Goal: Information Seeking & Learning: Learn about a topic

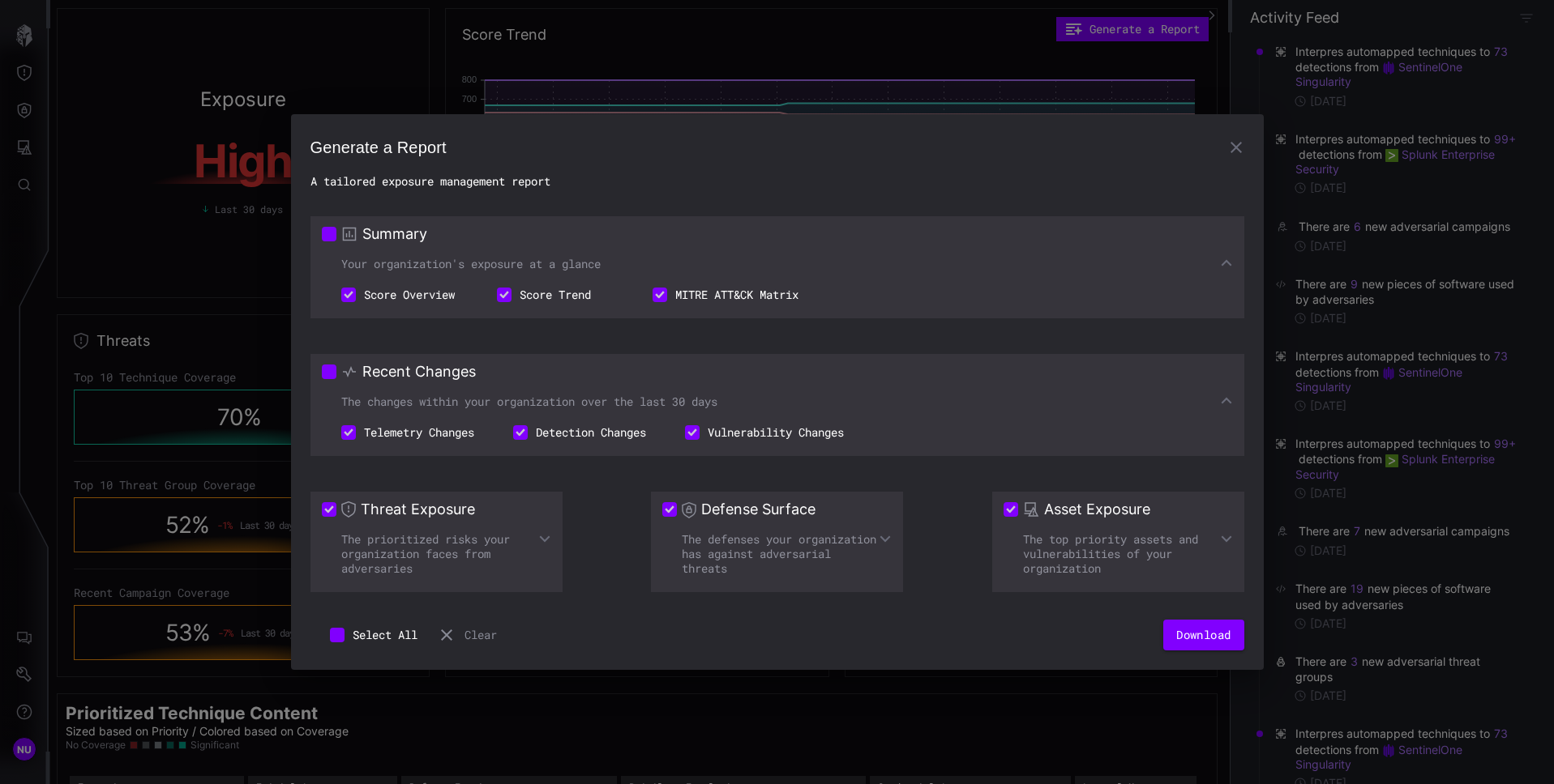
click at [1208, 262] on div "Your organization's exposure at a glance" at bounding box center [777, 264] width 911 height 15
click at [1036, 656] on div "Generate a Report A tailored exposure management report Summary Your organizati…" at bounding box center [777, 392] width 973 height 557
drag, startPoint x: 865, startPoint y: 551, endPoint x: 873, endPoint y: 544, distance: 10.6
click at [869, 546] on div "The defenses your organization has against adversarial threats" at bounding box center [777, 554] width 229 height 44
click at [882, 538] on icon at bounding box center [885, 539] width 11 height 7
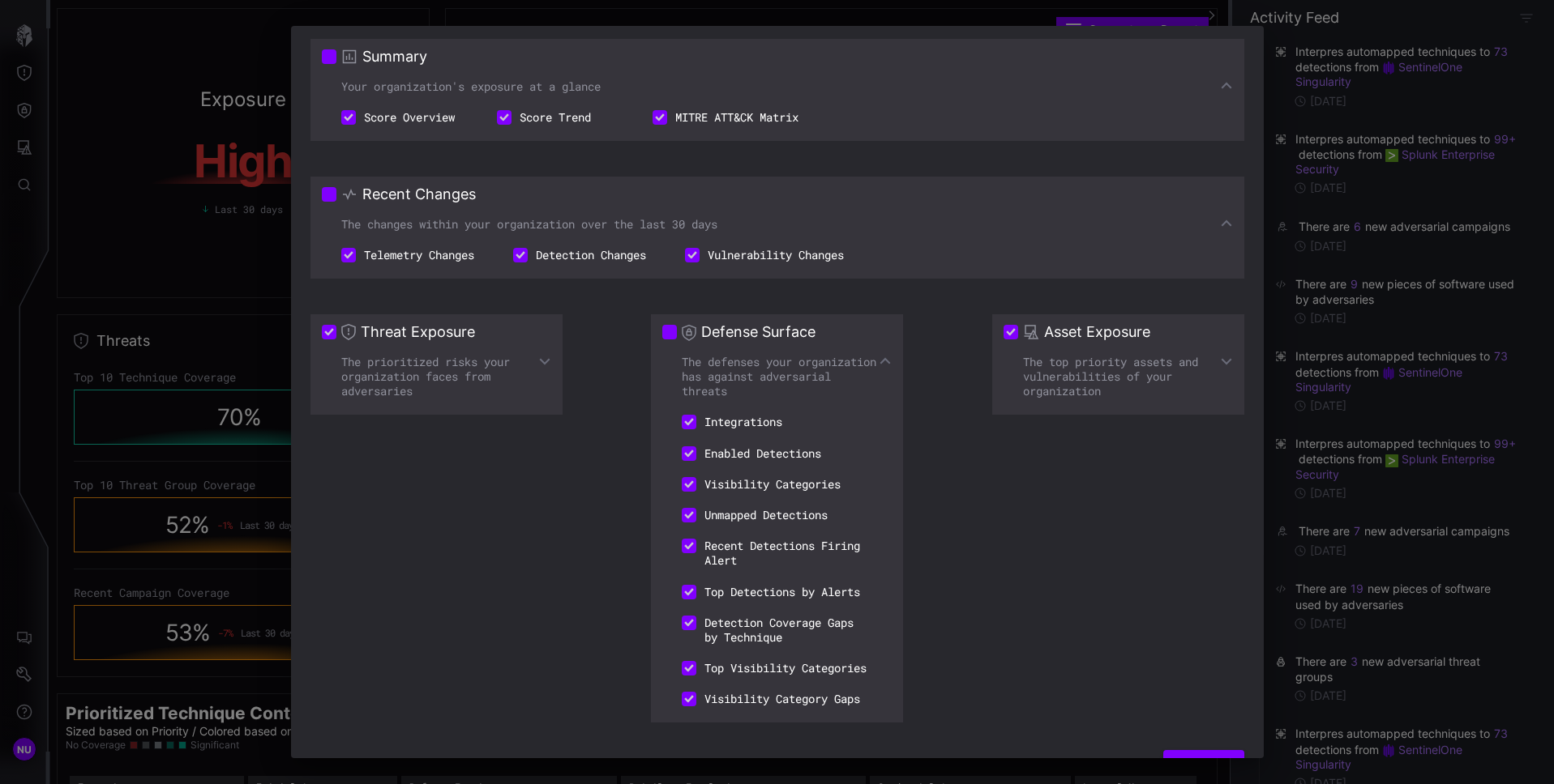
scroll to position [146, 0]
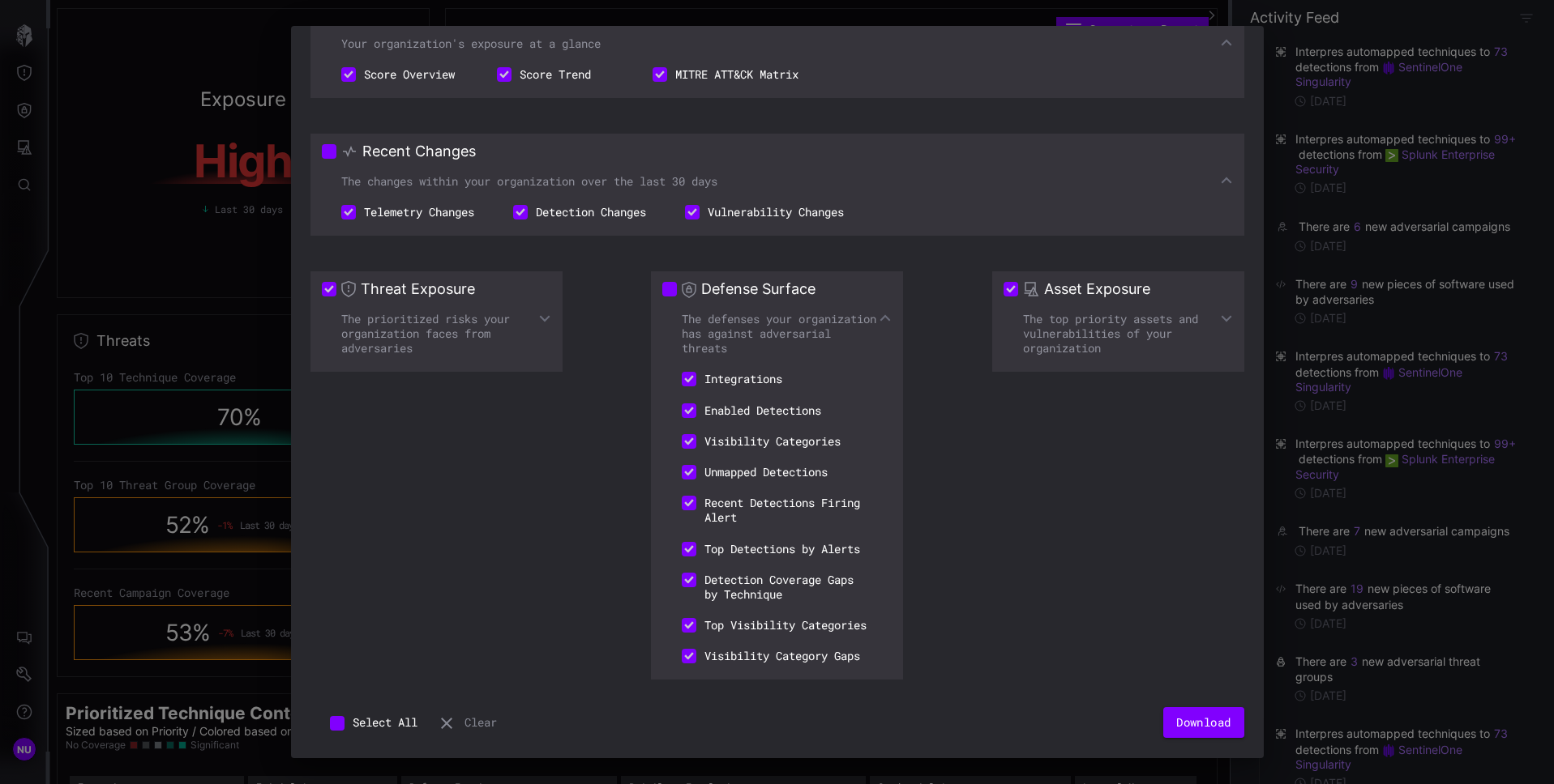
click at [546, 316] on icon at bounding box center [544, 319] width 11 height 7
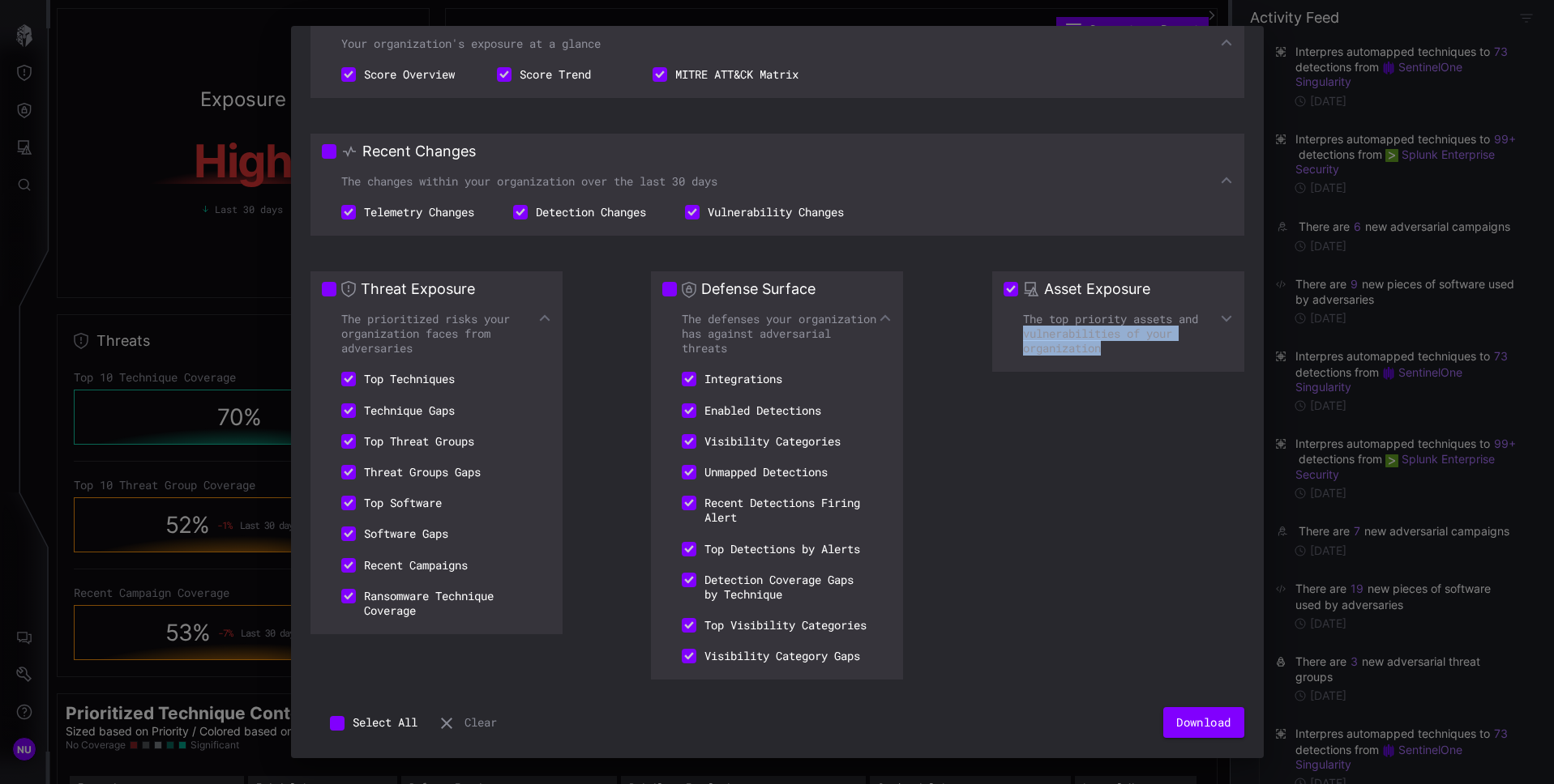
click at [1216, 312] on div "The top priority assets and vulnerabilities of your organization" at bounding box center [1118, 334] width 229 height 44
click at [1220, 312] on icon at bounding box center [1226, 318] width 13 height 13
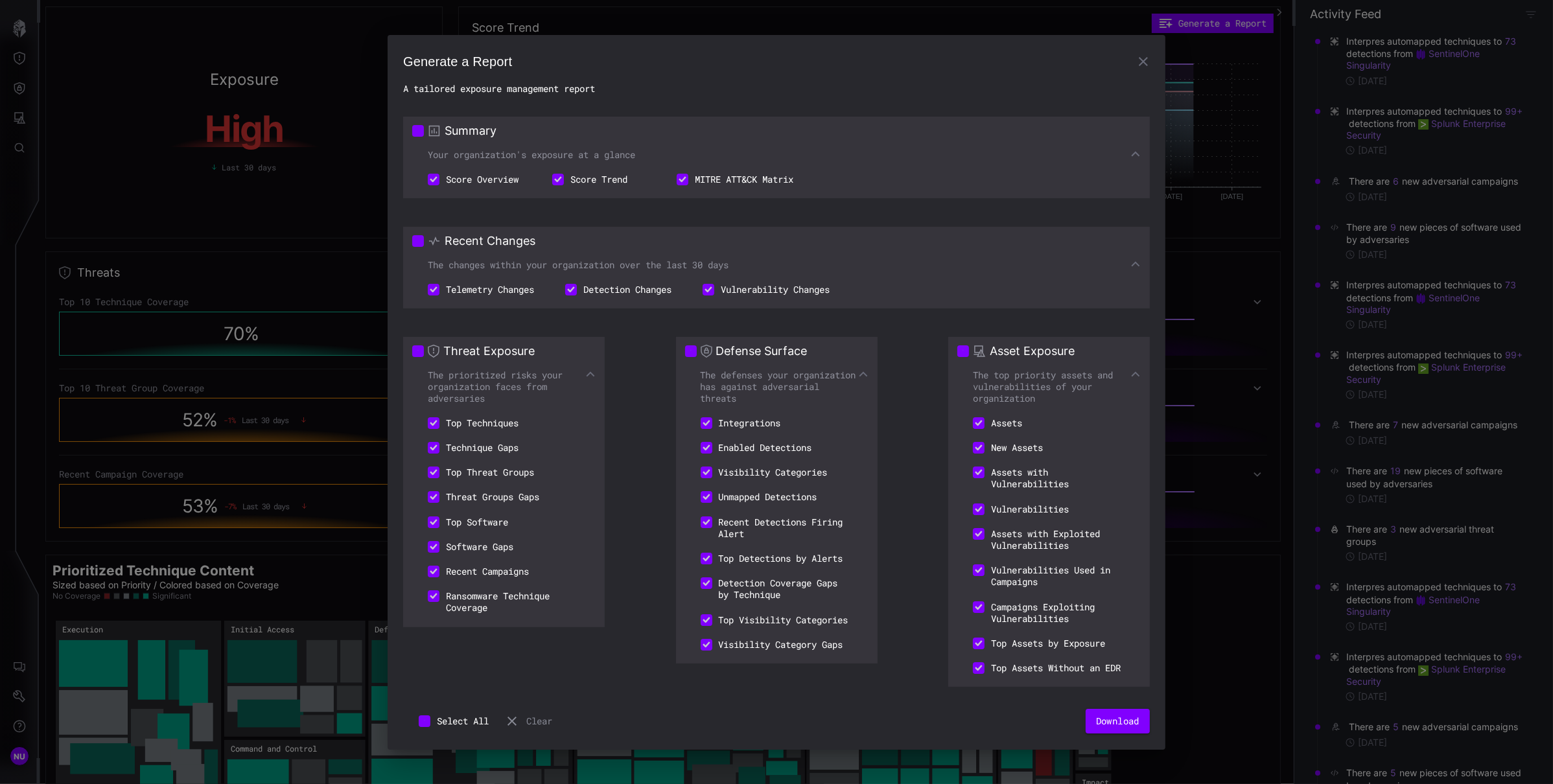
scroll to position [0, 0]
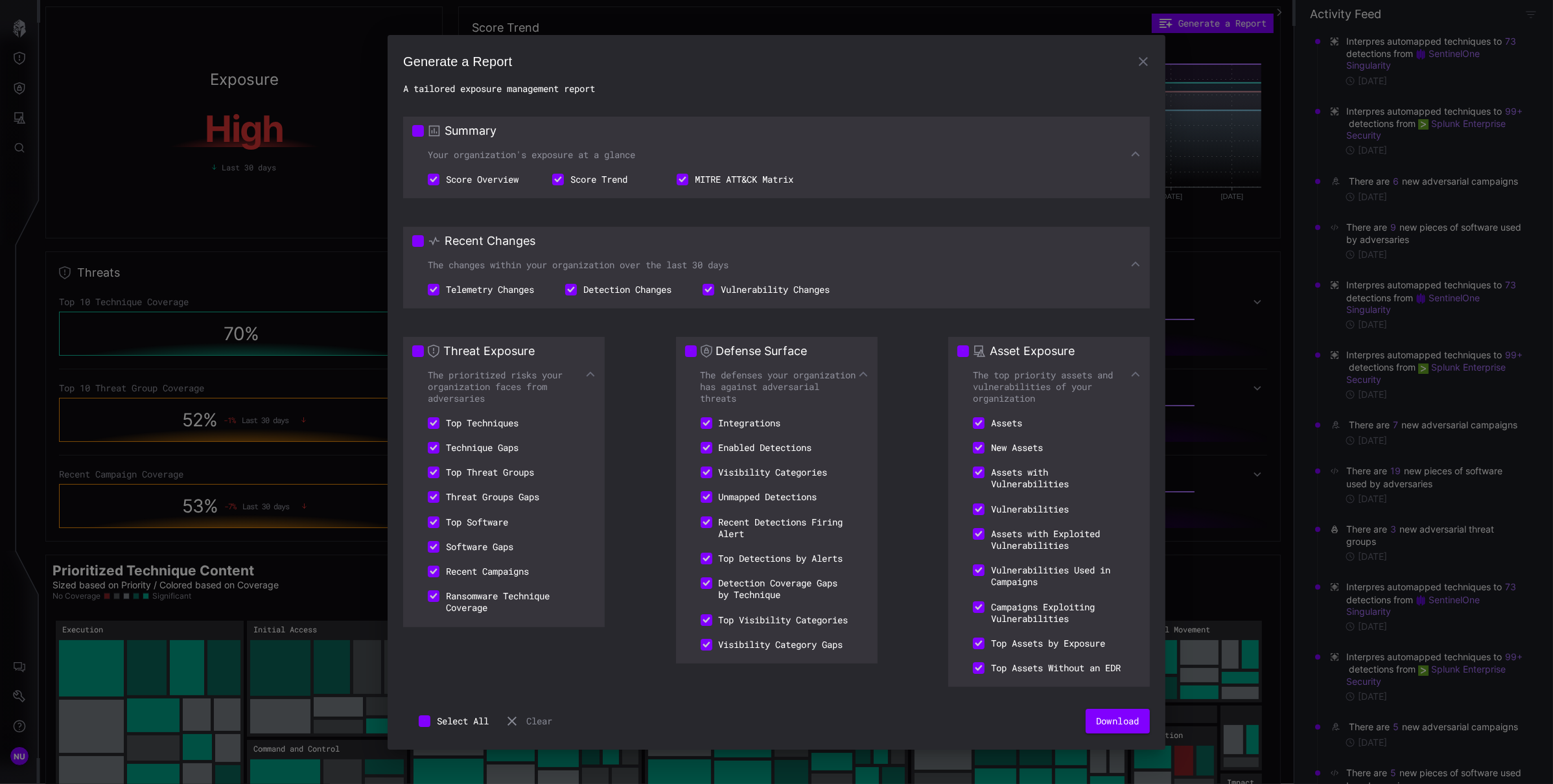
click at [1135, 261] on icon at bounding box center [1135, 264] width 10 height 10
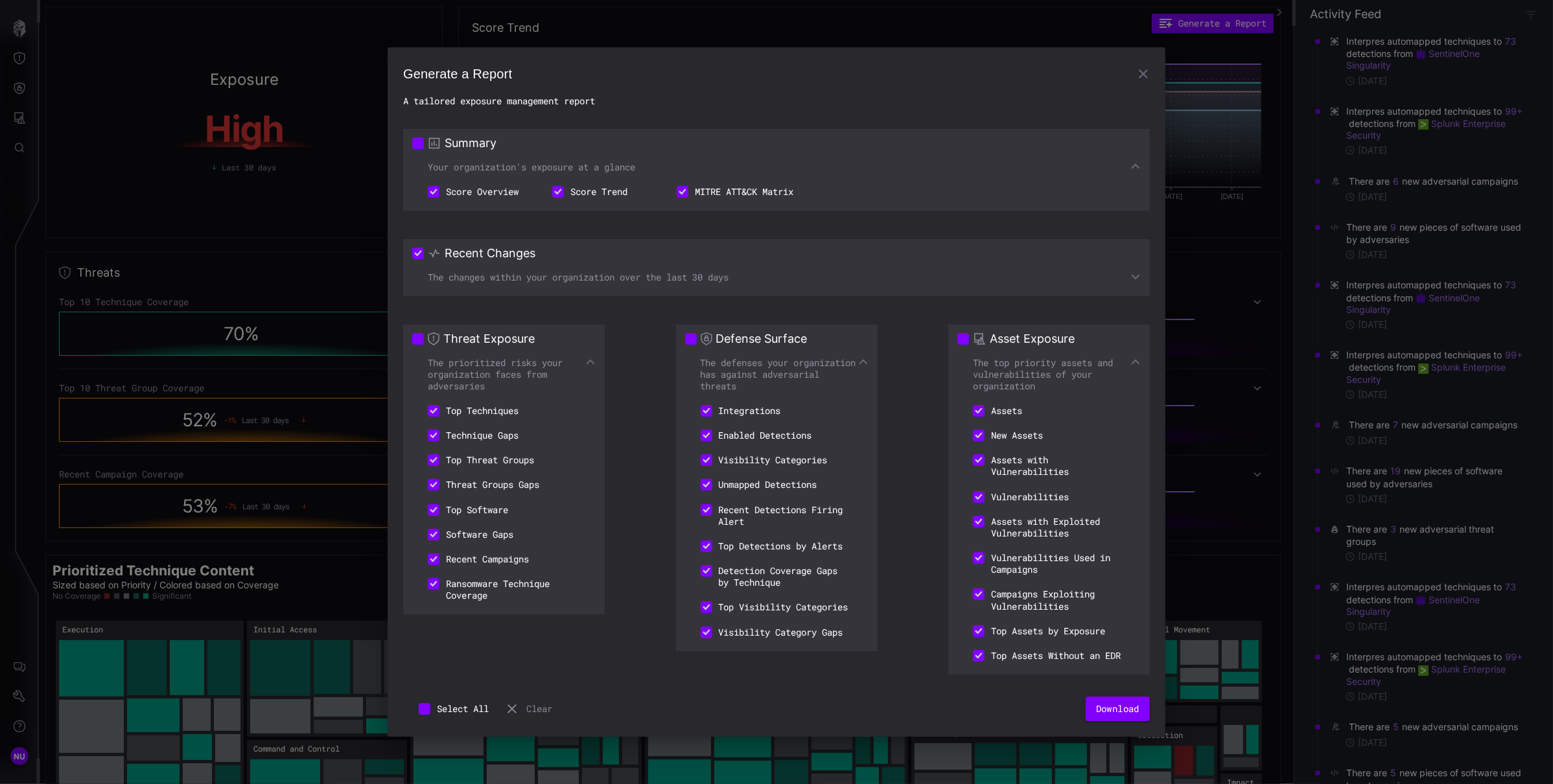
click at [1135, 261] on div "Recent Changes The changes within your organization over the last 30 days" at bounding box center [776, 268] width 747 height 57
click at [1060, 272] on div "The changes within your organization over the last 30 days" at bounding box center [776, 277] width 729 height 12
click at [1242, 302] on div "Generate a Report A tailored exposure management report Summary Your organizati…" at bounding box center [776, 392] width 1553 height 784
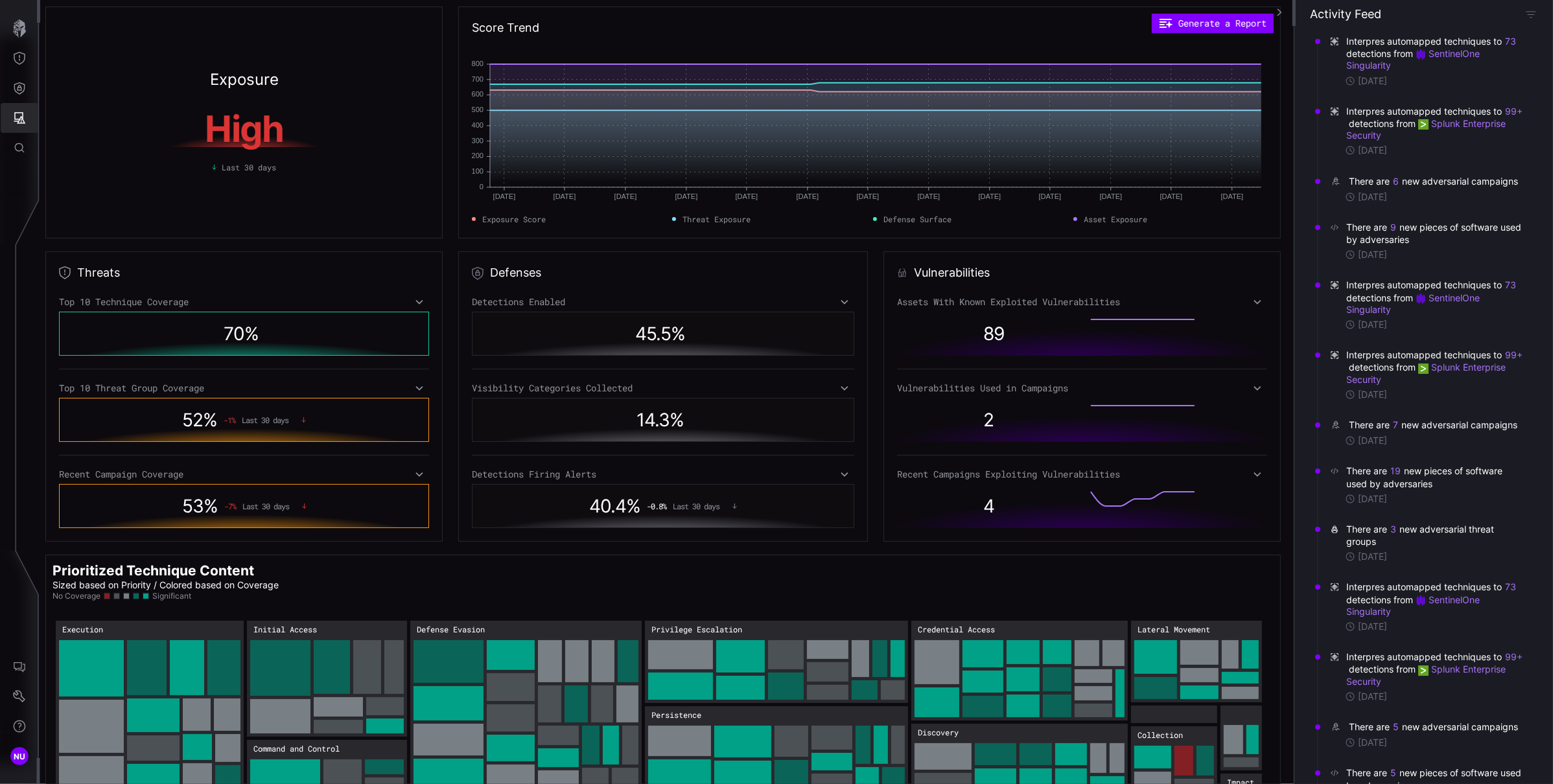
click at [19, 120] on icon "Attack Surface" at bounding box center [20, 118] width 12 height 12
click at [88, 178] on div "Assets" at bounding box center [108, 176] width 69 height 16
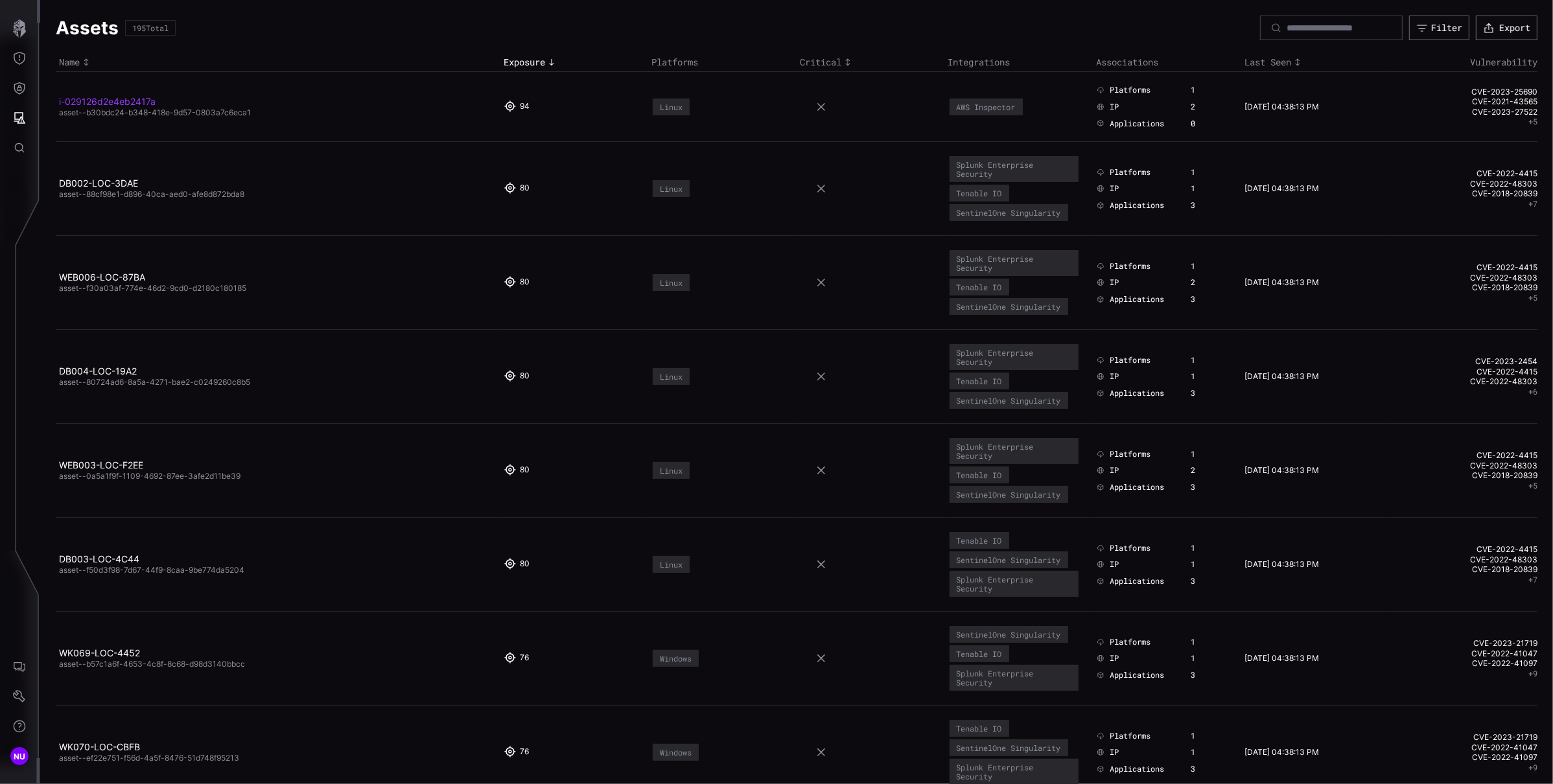
click at [101, 99] on link "i-029126d2e4eb2417a" at bounding box center [107, 101] width 96 height 11
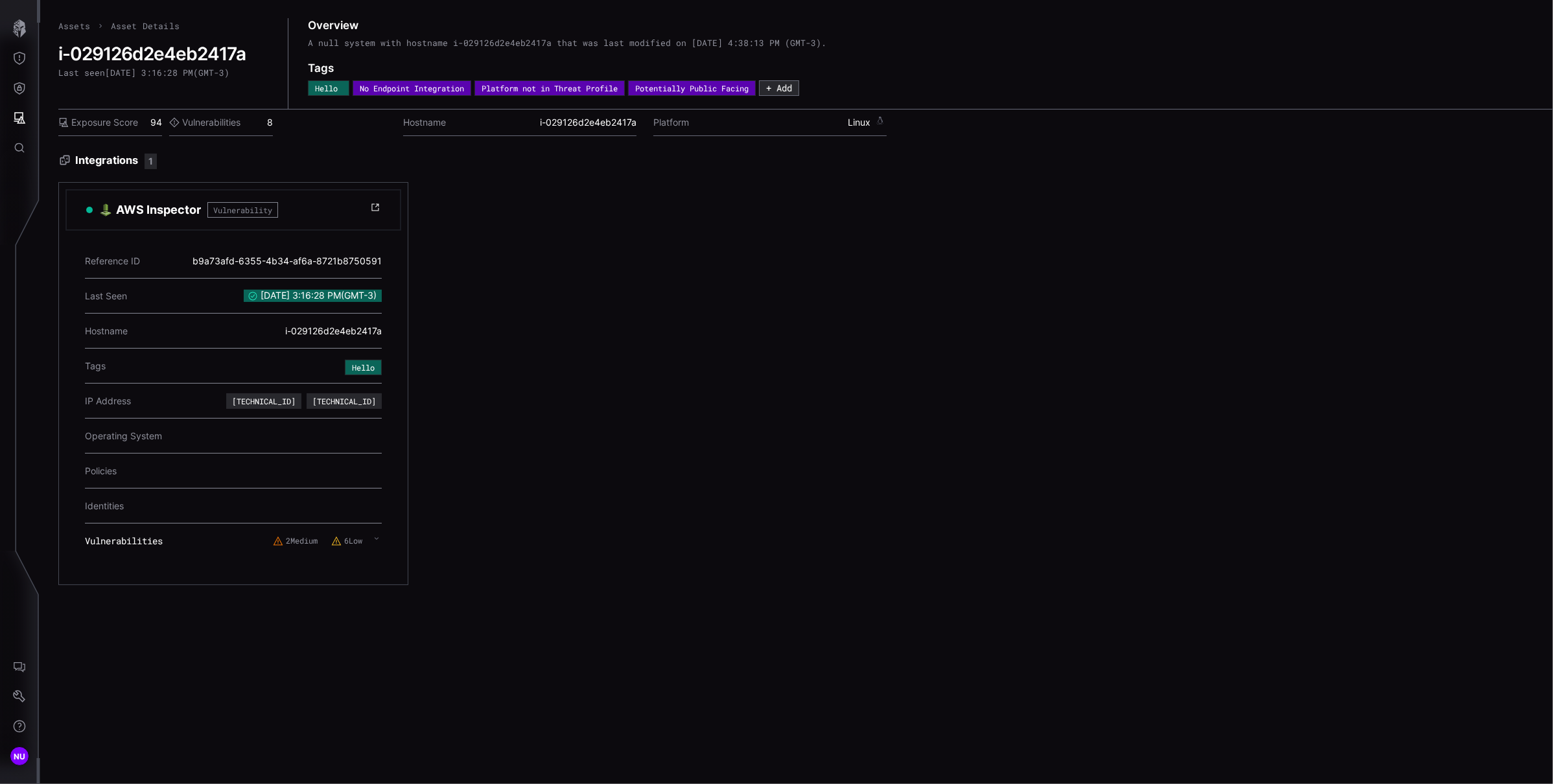
click at [128, 123] on label "Exposure Score" at bounding box center [98, 122] width 80 height 12
click at [577, 255] on div "AWS Inspector Vulnerability Reference ID b9a73afd-6355-4b34-af6a-8721b8750591 L…" at bounding box center [596, 383] width 1076 height 403
click at [22, 29] on icon "button" at bounding box center [19, 28] width 13 height 18
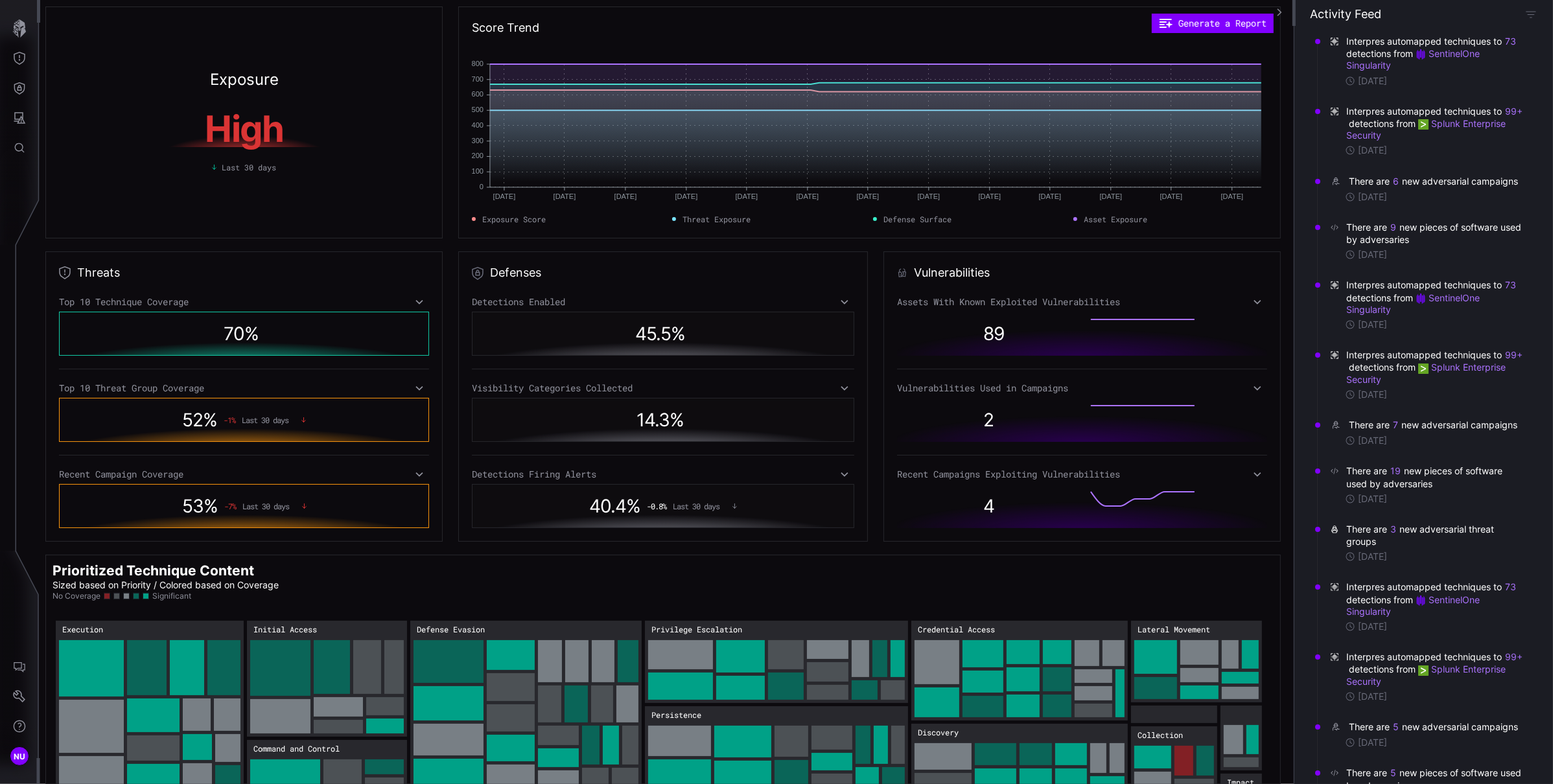
click at [81, 44] on div "Exposure High Last 30 days" at bounding box center [244, 122] width 397 height 232
click at [15, 33] on icon "button" at bounding box center [19, 28] width 13 height 18
